Goal: Entertainment & Leisure: Consume media (video, audio)

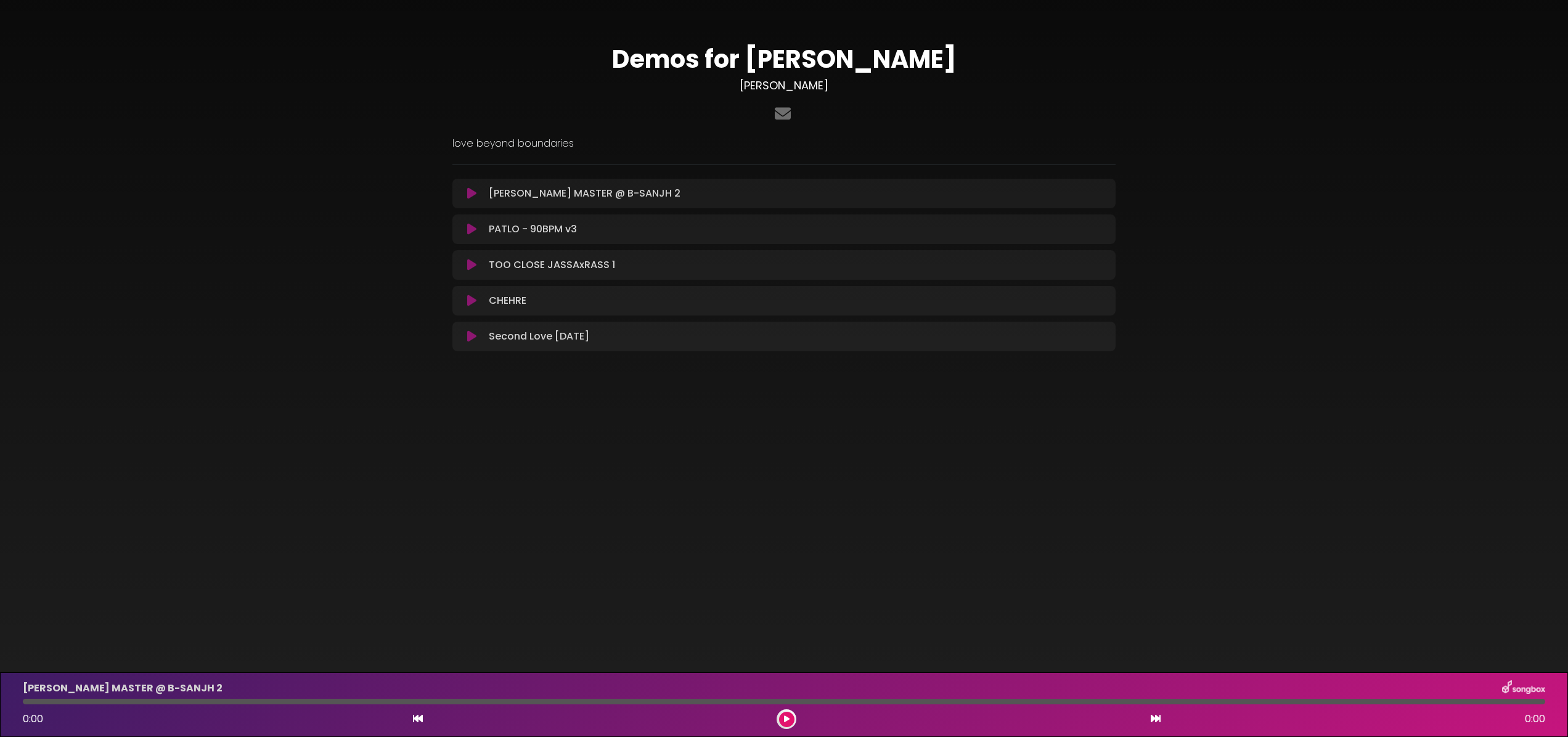
click at [469, 190] on icon at bounding box center [472, 193] width 9 height 13
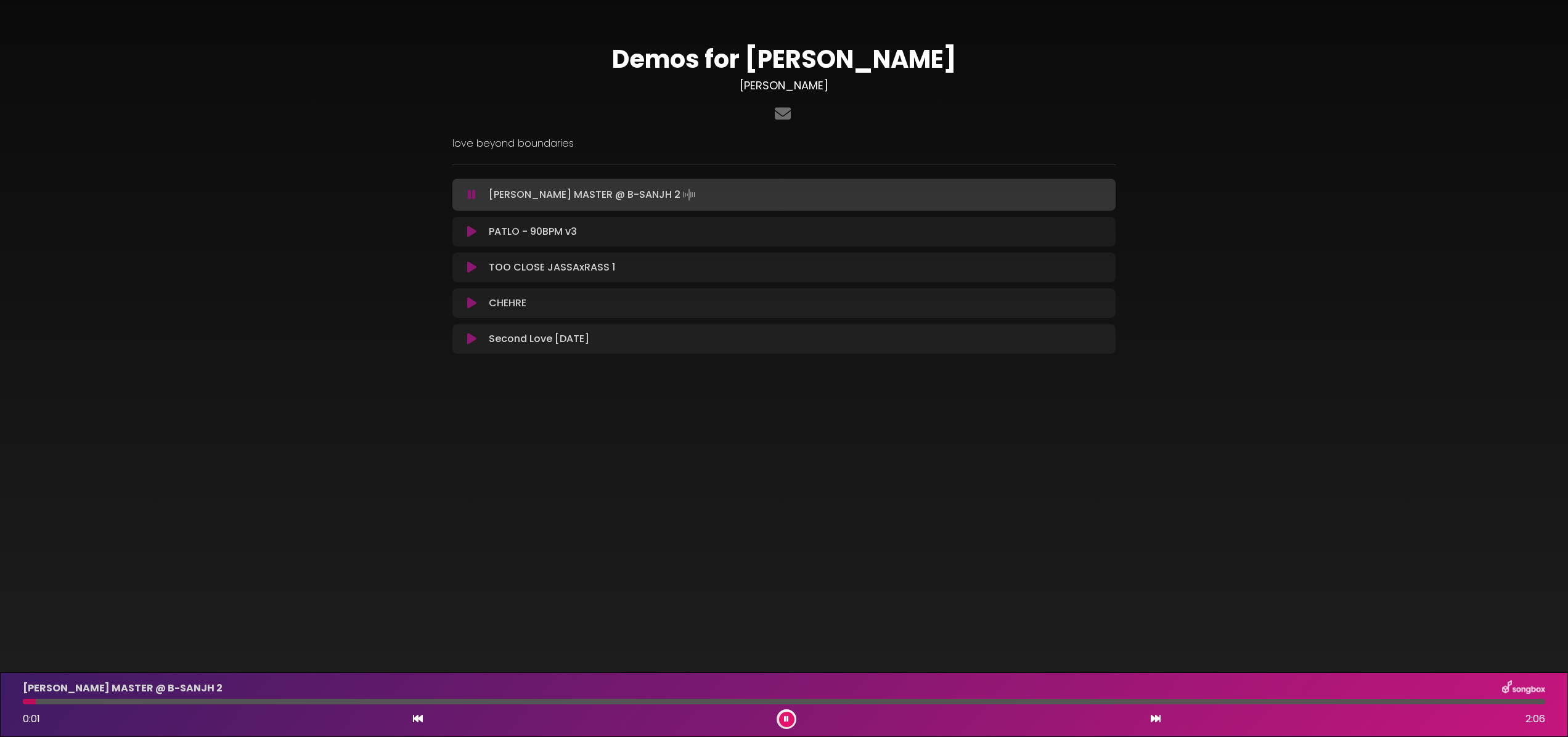
click at [471, 192] on icon at bounding box center [472, 195] width 8 height 13
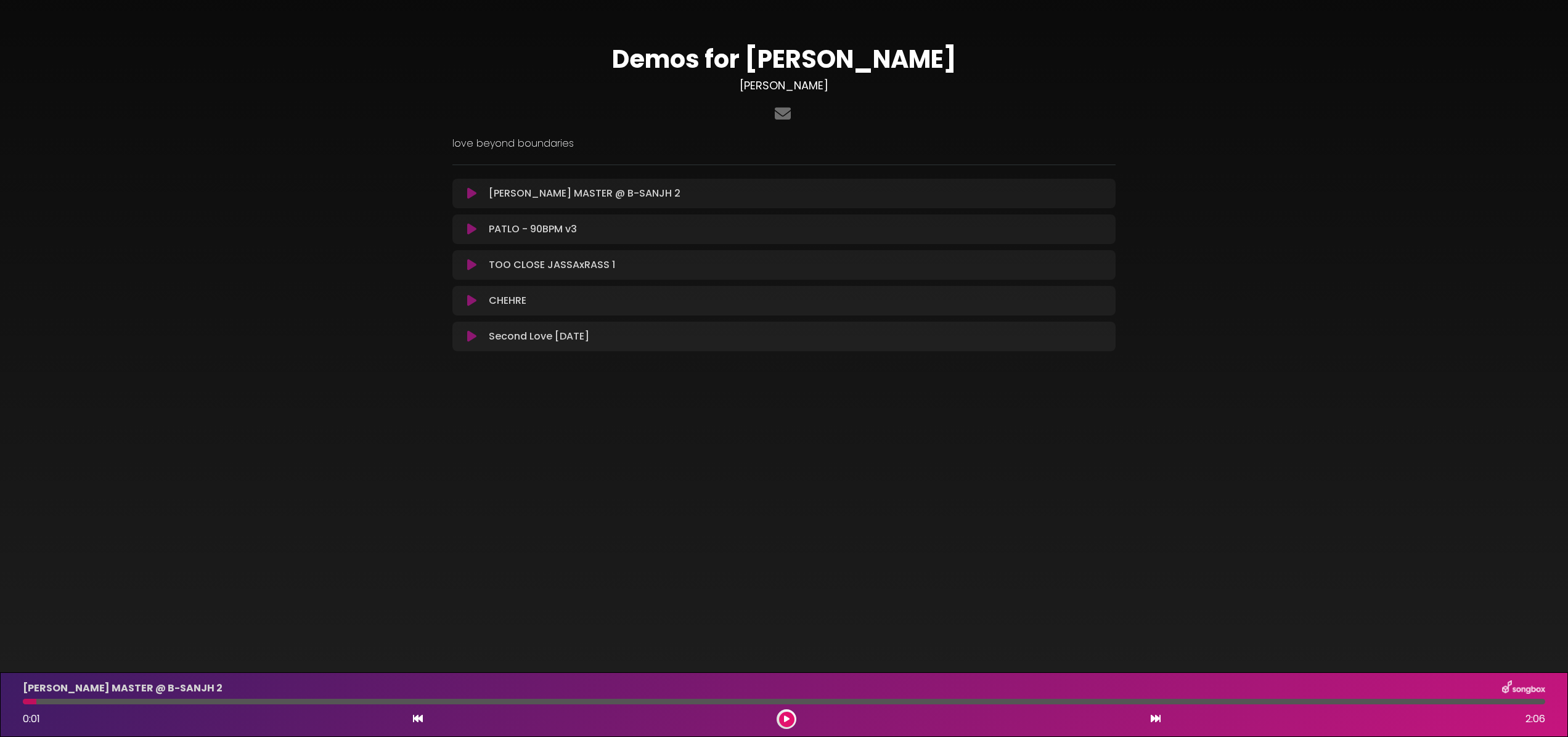
click at [473, 192] on icon at bounding box center [472, 193] width 9 height 13
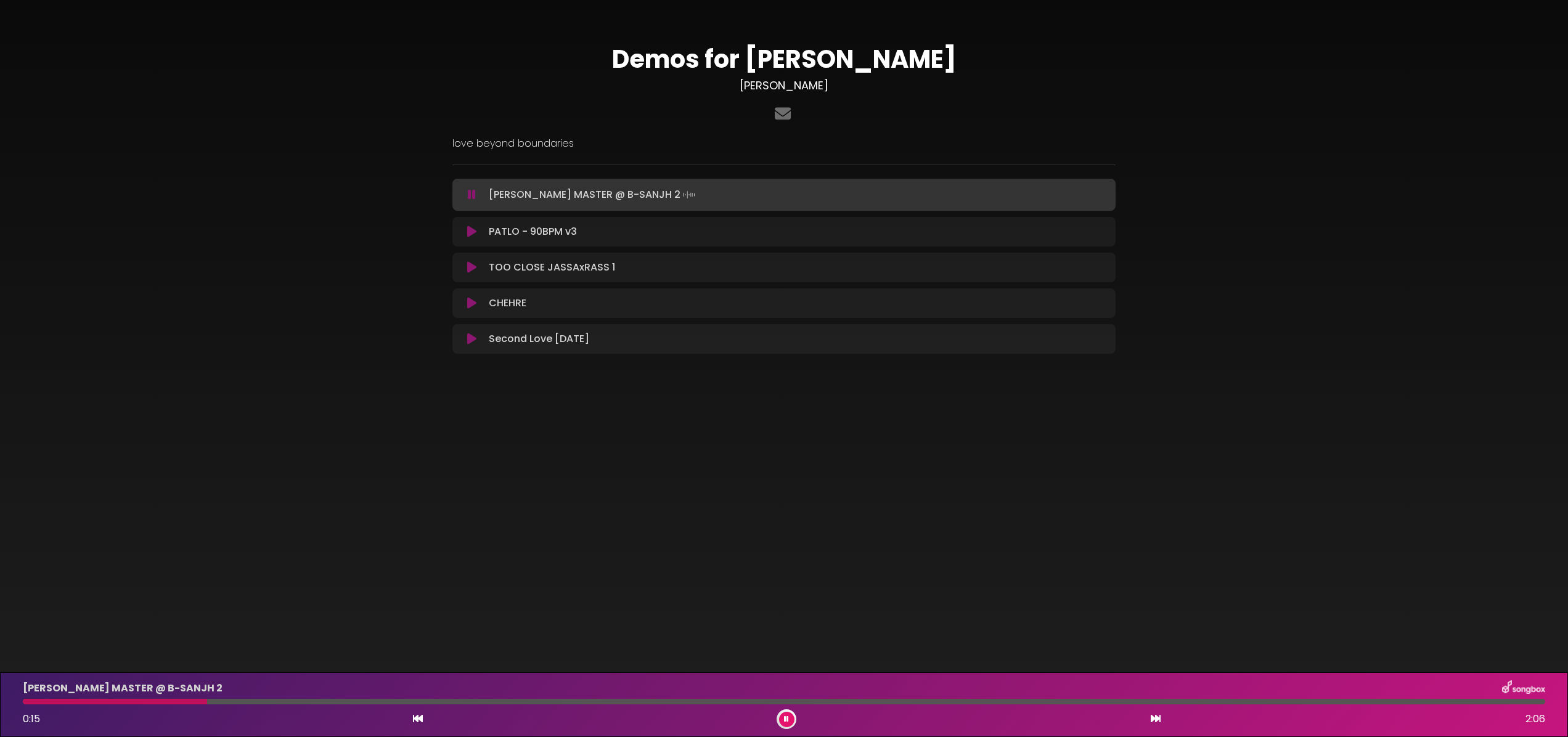
click at [460, 189] on button at bounding box center [472, 195] width 24 height 13
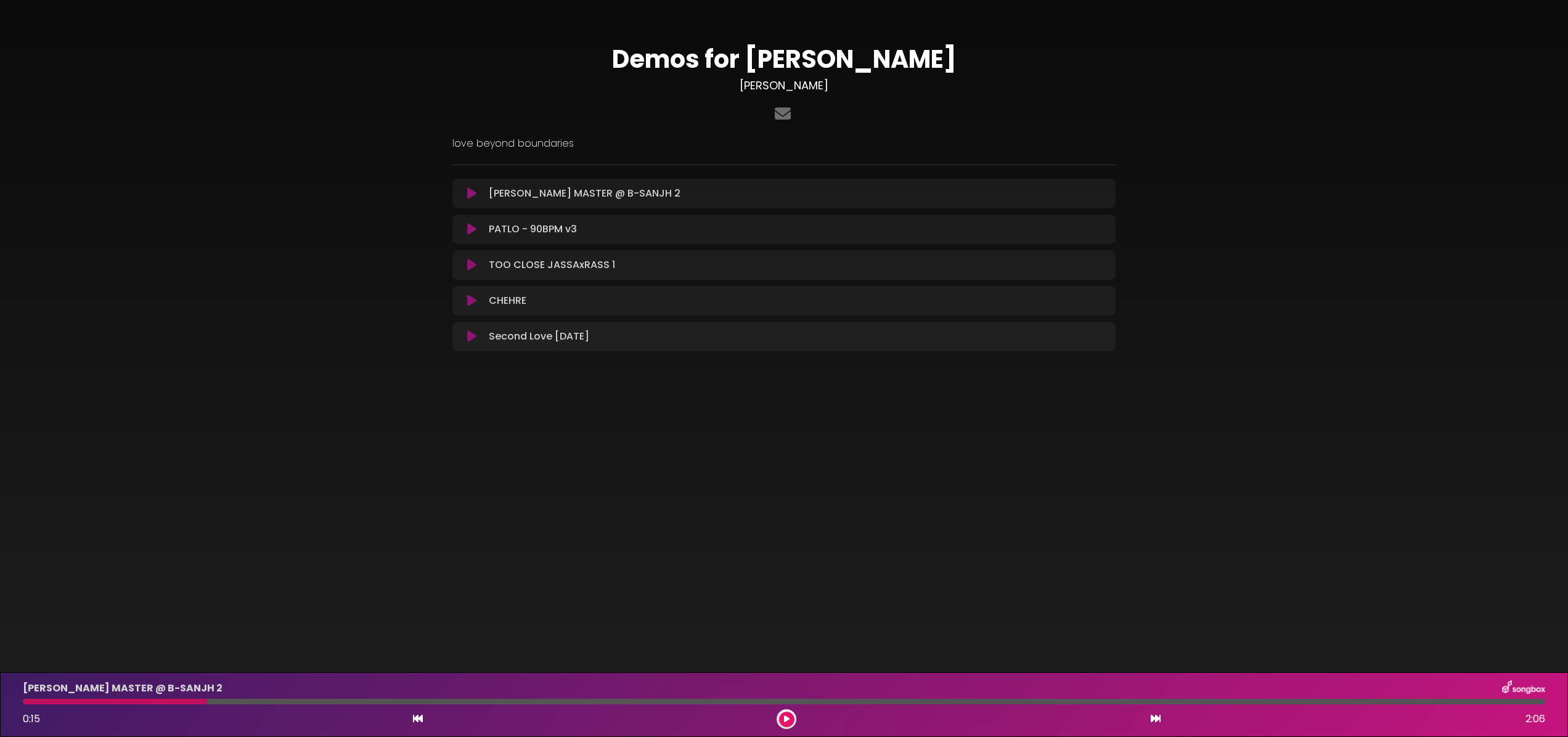
click at [784, 720] on icon at bounding box center [786, 718] width 6 height 7
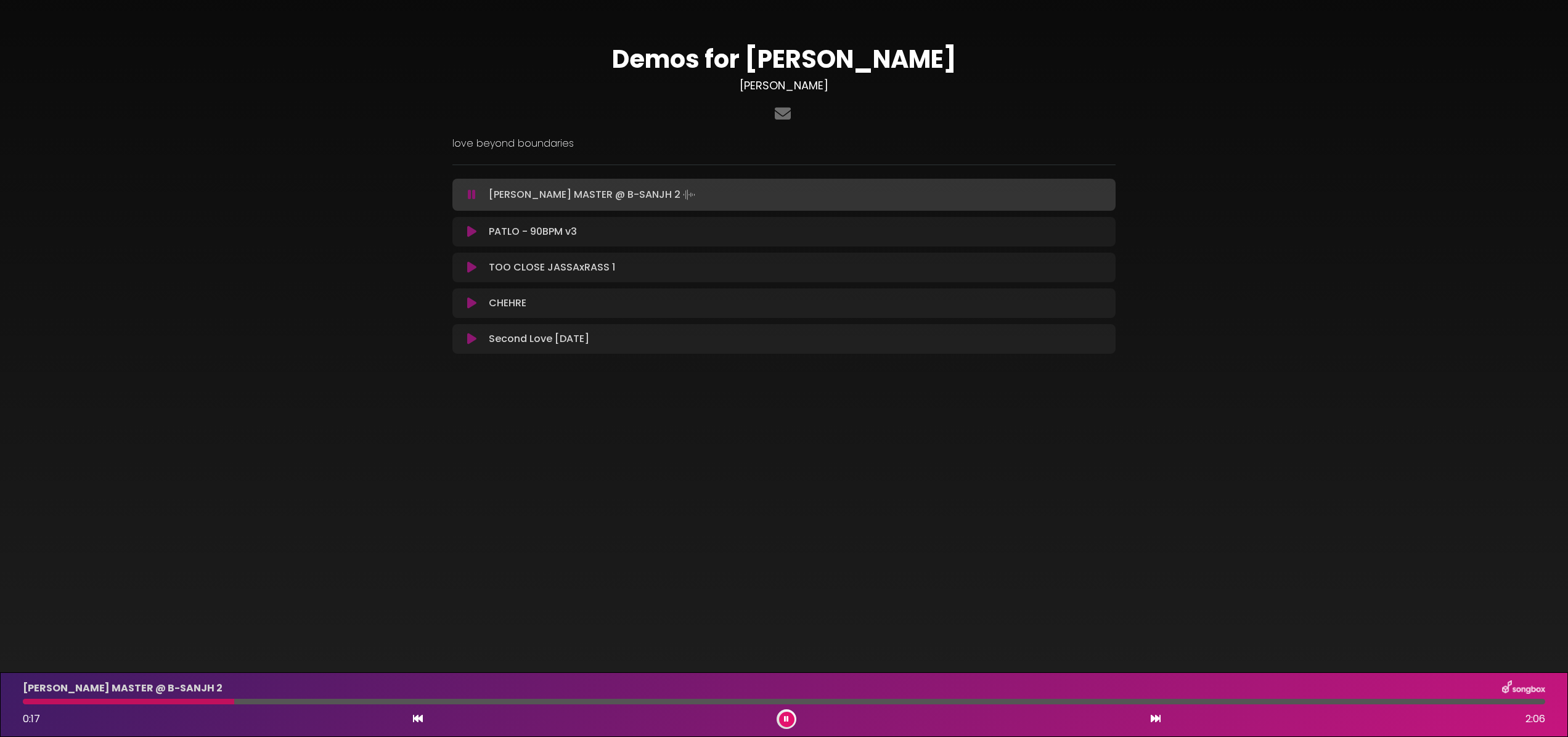
click at [787, 718] on icon at bounding box center [786, 718] width 5 height 7
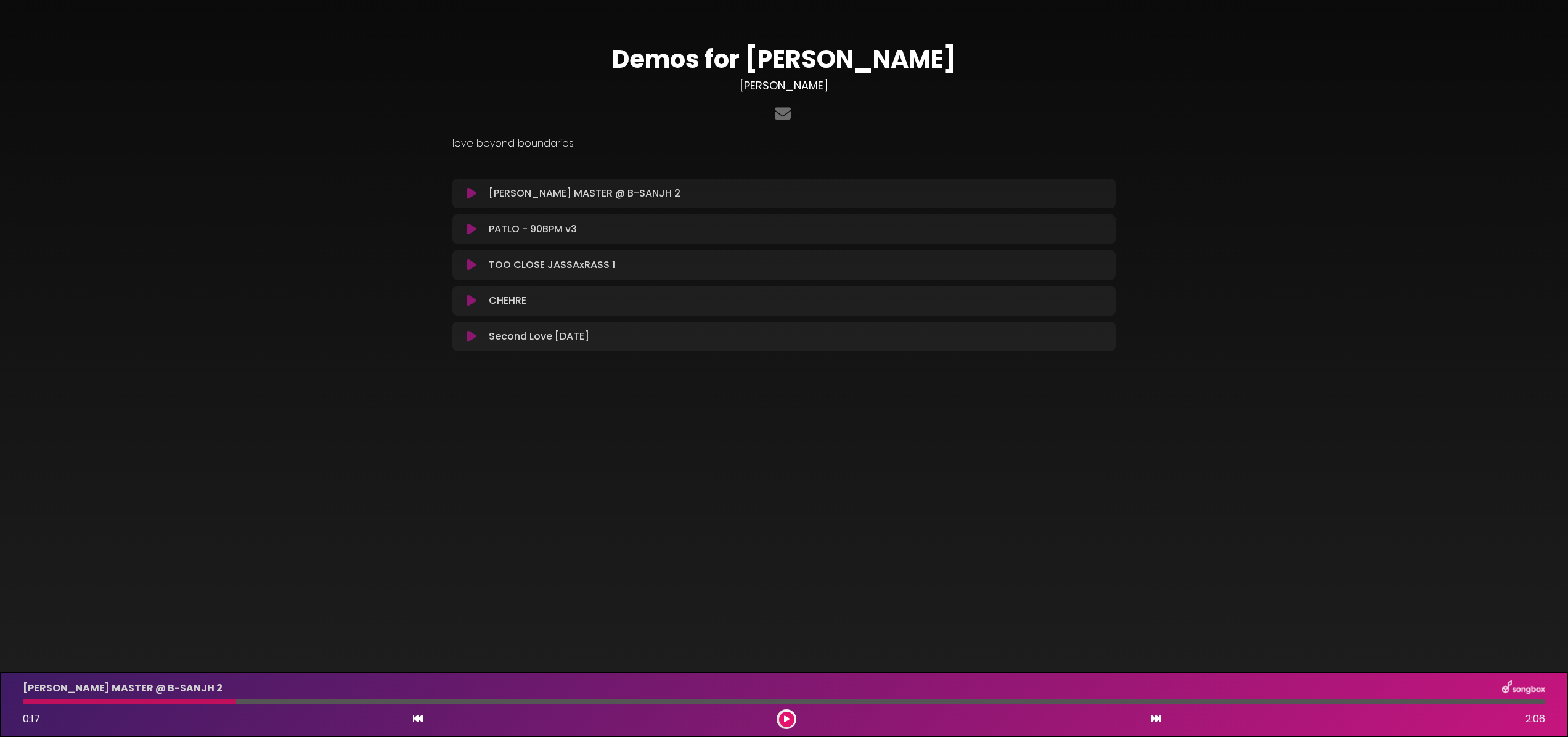
click at [787, 717] on icon at bounding box center [786, 718] width 6 height 7
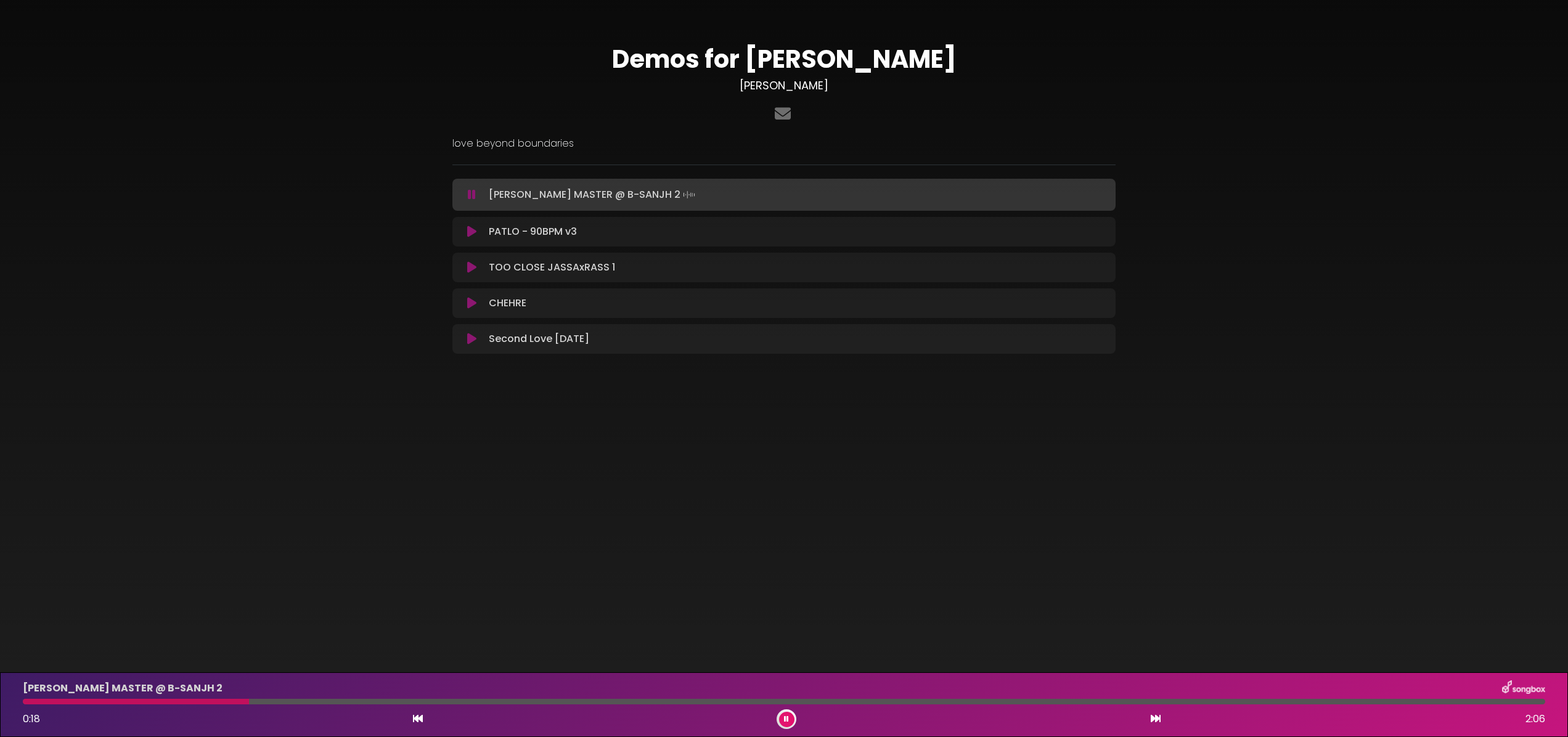
click at [787, 717] on icon at bounding box center [786, 718] width 5 height 7
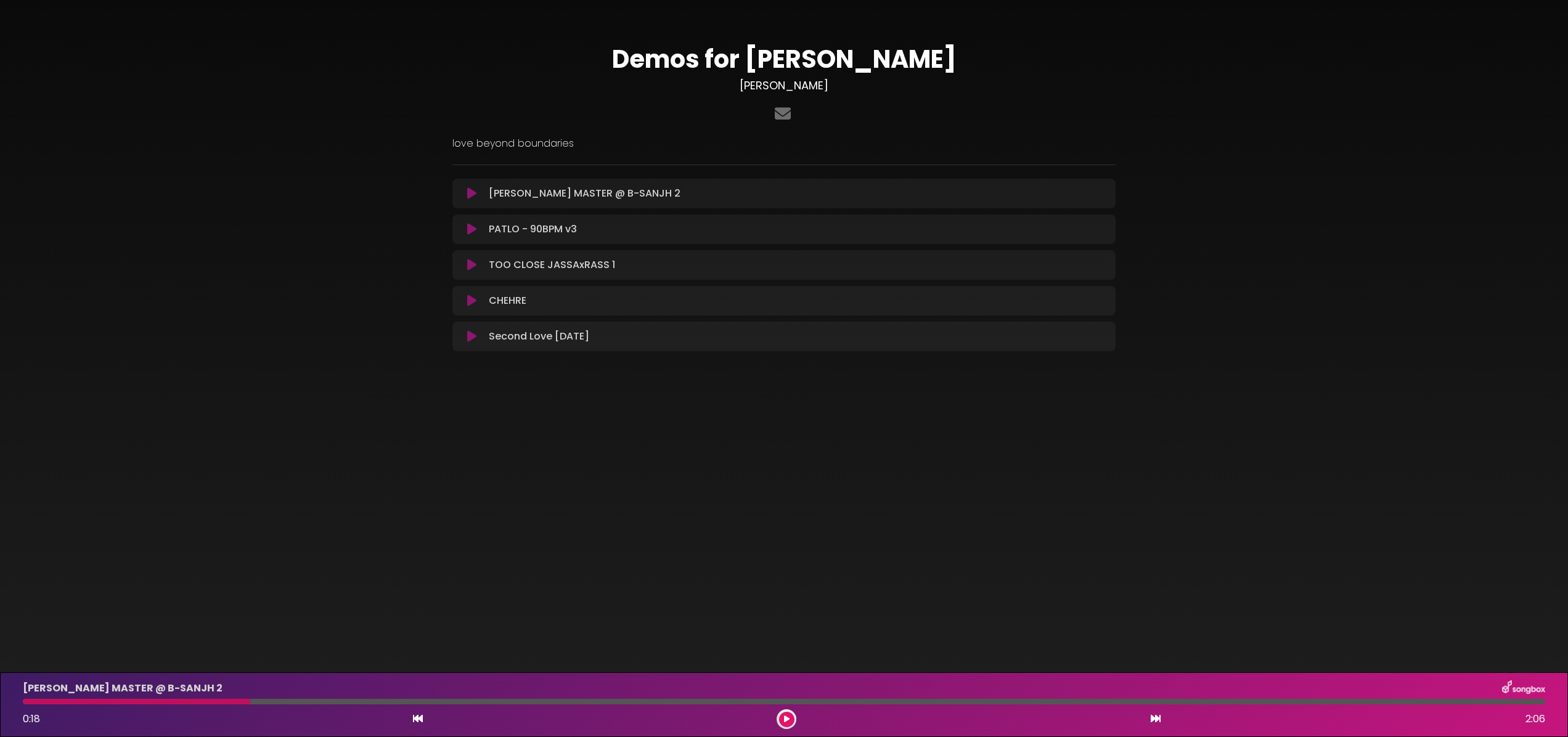
click at [788, 717] on icon at bounding box center [786, 718] width 6 height 7
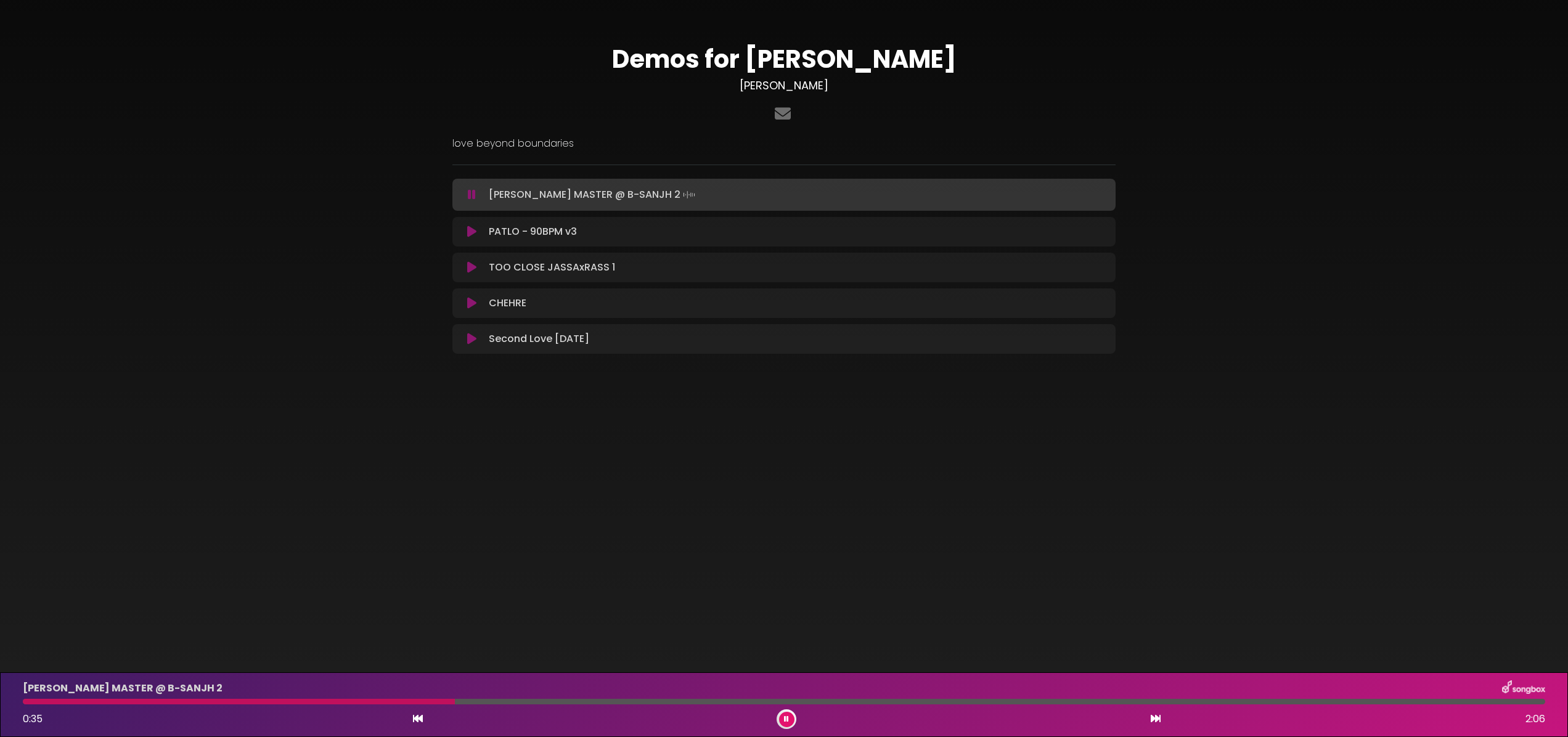
click at [470, 229] on icon at bounding box center [472, 232] width 9 height 13
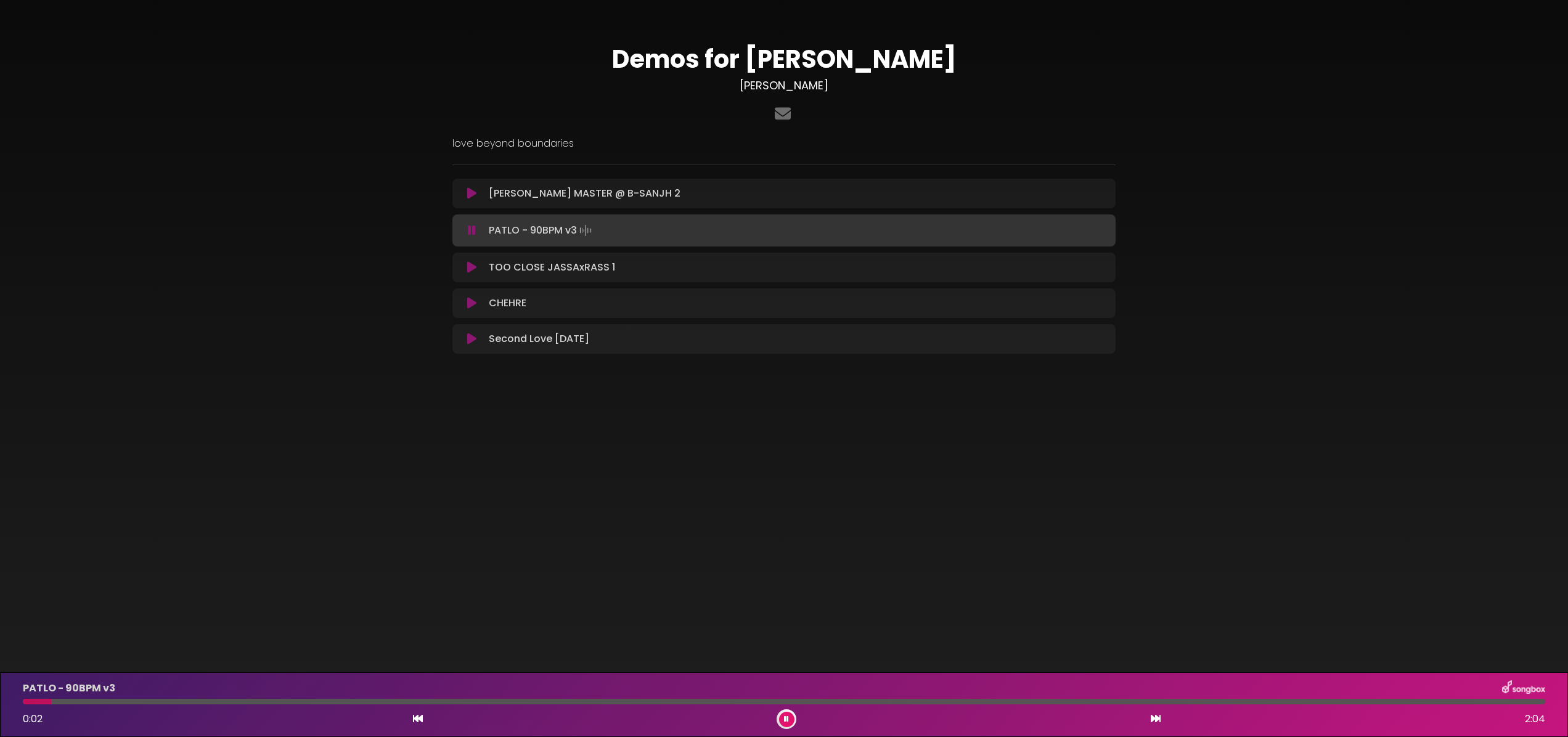
drag, startPoint x: 80, startPoint y: 702, endPoint x: 93, endPoint y: 701, distance: 13.0
click at [80, 702] on div at bounding box center [784, 701] width 1522 height 6
click at [135, 701] on div at bounding box center [784, 701] width 1522 height 6
click at [471, 266] on icon at bounding box center [472, 267] width 9 height 13
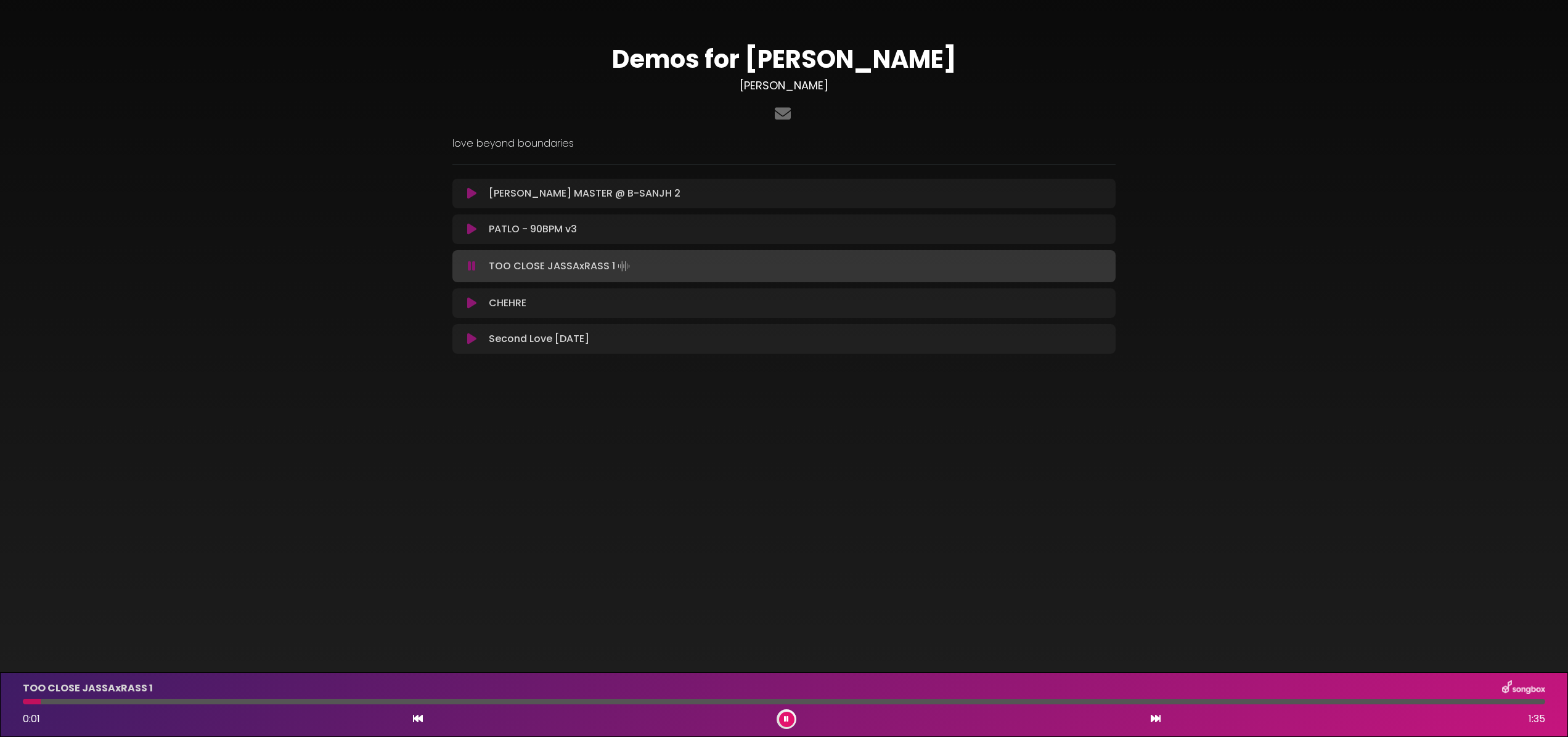
click at [68, 701] on div at bounding box center [784, 701] width 1522 height 6
click at [123, 702] on div at bounding box center [784, 701] width 1522 height 6
click at [167, 700] on div at bounding box center [784, 701] width 1522 height 6
click at [232, 702] on div at bounding box center [784, 701] width 1522 height 6
click at [280, 702] on div at bounding box center [784, 701] width 1522 height 6
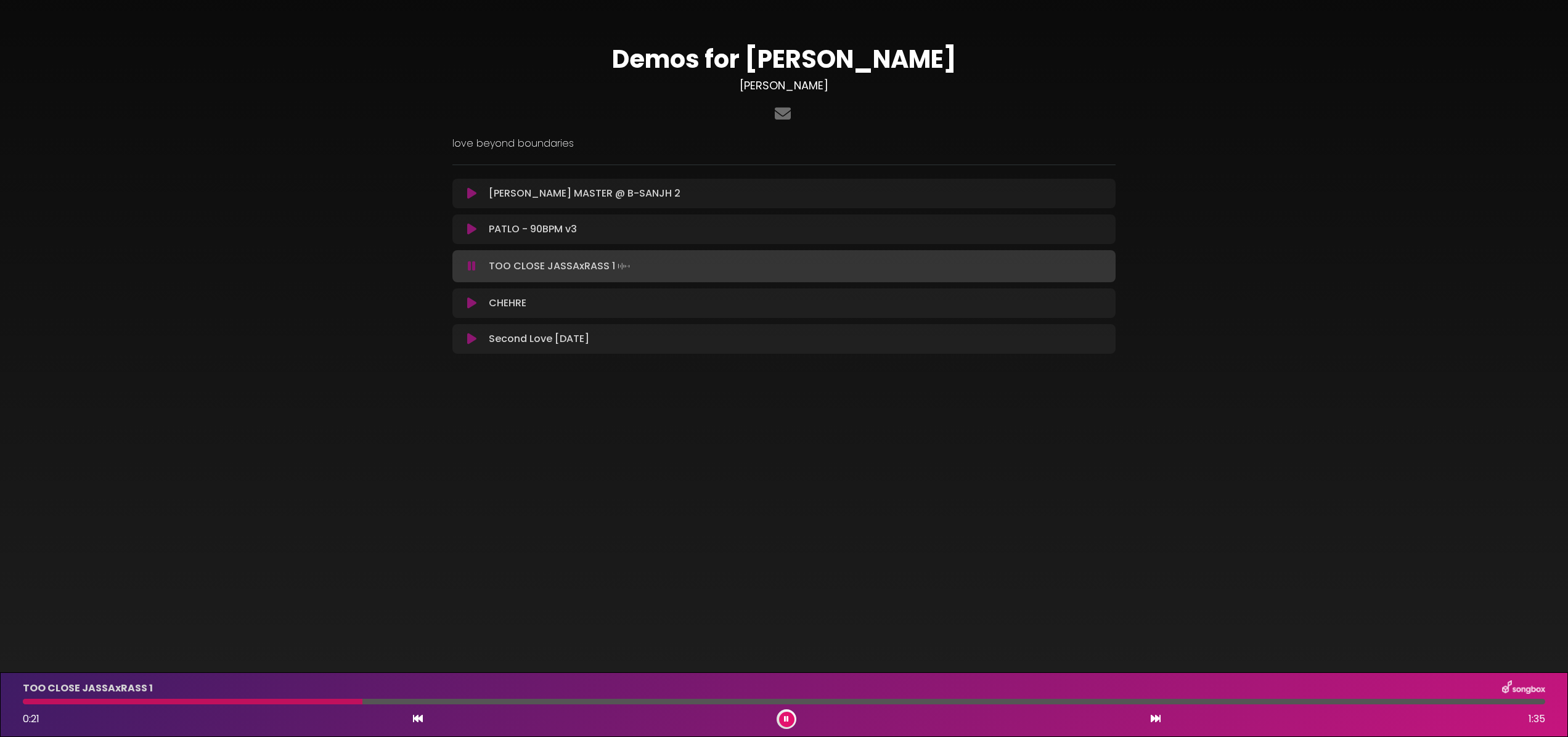
click at [362, 698] on div "TOO CLOSE JASSAxRASS 1 0:21 1:35" at bounding box center [784, 705] width 1537 height 49
click at [787, 717] on icon at bounding box center [786, 718] width 5 height 7
